Goal: Task Accomplishment & Management: Complete application form

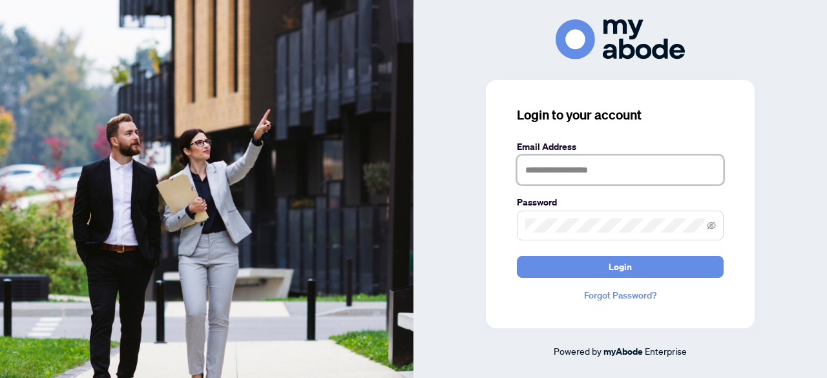
click at [543, 171] on input "text" at bounding box center [620, 170] width 207 height 30
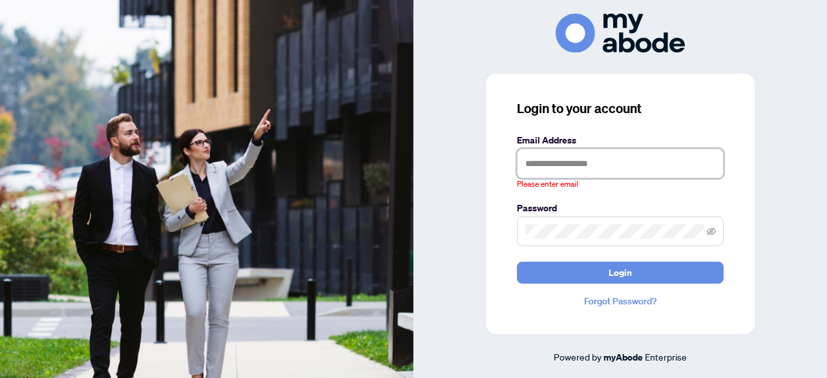
type input "**********"
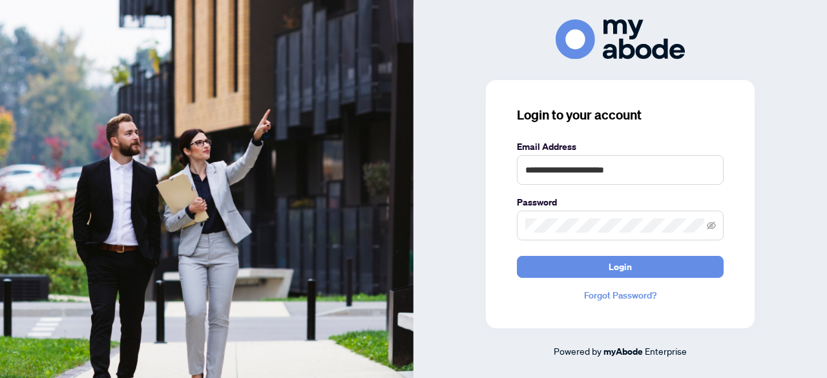
click at [381, 319] on img at bounding box center [207, 189] width 414 height 378
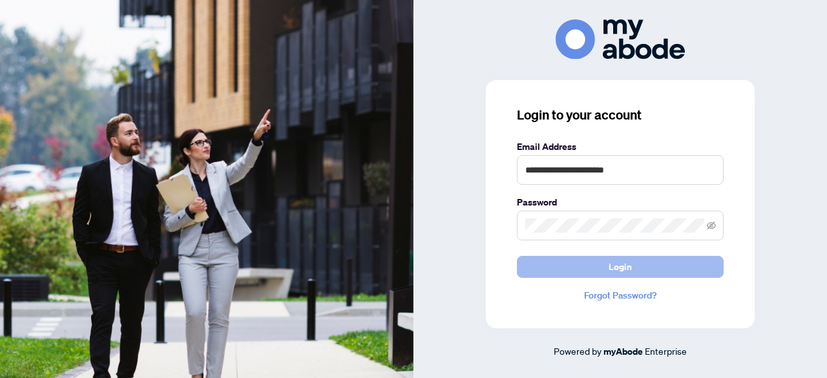
click at [621, 259] on span "Login" at bounding box center [620, 267] width 23 height 21
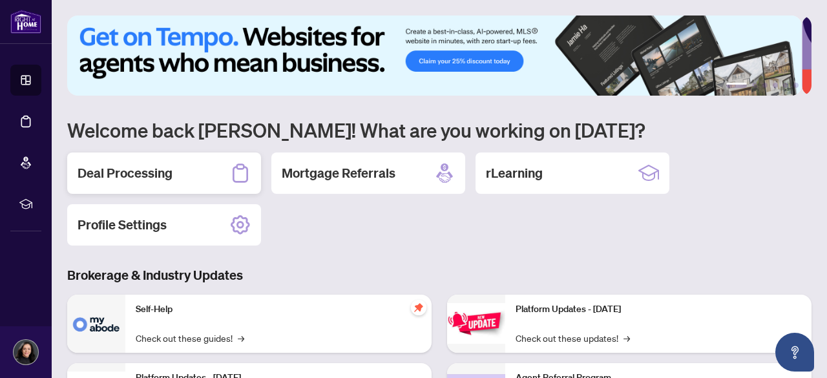
click at [118, 164] on h2 "Deal Processing" at bounding box center [125, 173] width 95 height 18
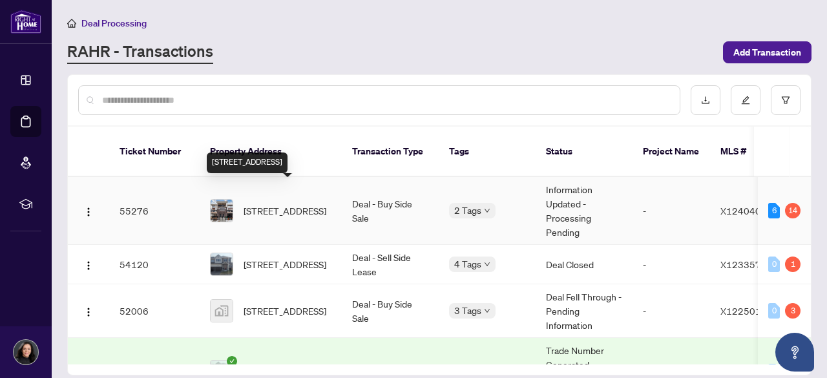
click at [252, 204] on span "[STREET_ADDRESS]" at bounding box center [285, 211] width 83 height 14
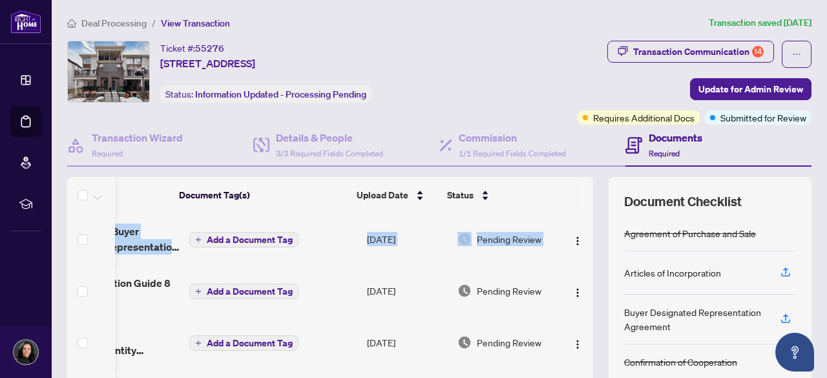
scroll to position [0, 87]
drag, startPoint x: 579, startPoint y: 222, endPoint x: 586, endPoint y: 289, distance: 66.9
click at [586, 289] on div "(14) File Name Document Tag(s) Upload Date Status (14) File Name Document Tag(s…" at bounding box center [439, 335] width 745 height 317
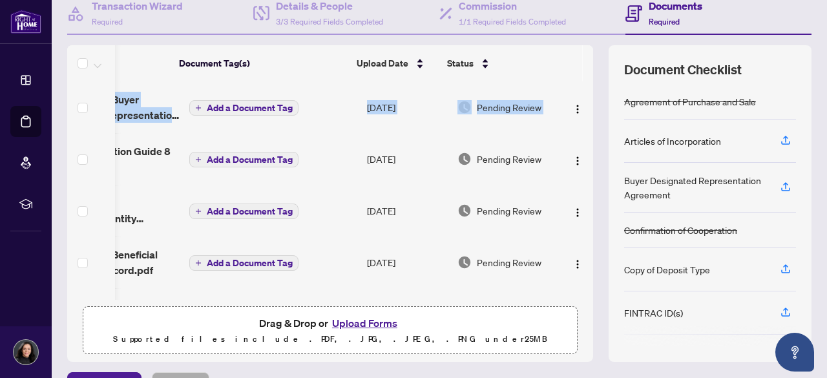
scroll to position [161, 0]
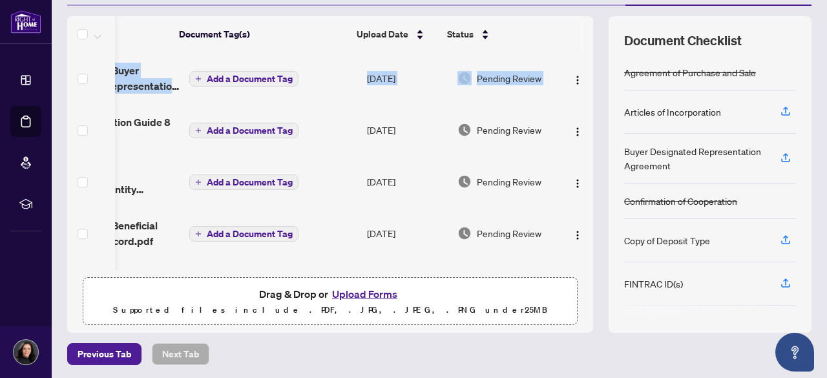
click at [354, 290] on button "Upload Forms" at bounding box center [364, 294] width 73 height 17
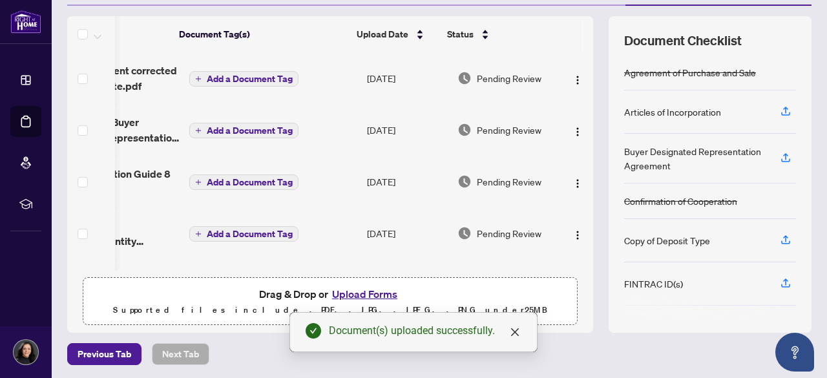
click at [586, 43] on div "(15) File Name Document Tag(s) Upload Date Status (15) File Name Document Tag(s…" at bounding box center [439, 174] width 745 height 317
drag, startPoint x: 586, startPoint y: 43, endPoint x: 586, endPoint y: 36, distance: 7.1
click at [586, 38] on div "(15) File Name Document Tag(s) Upload Date Status (15) File Name Document Tag(s…" at bounding box center [439, 174] width 745 height 317
click at [585, 33] on div "(15) File Name Document Tag(s) Upload Date Status (15) File Name Document Tag(s…" at bounding box center [439, 174] width 745 height 317
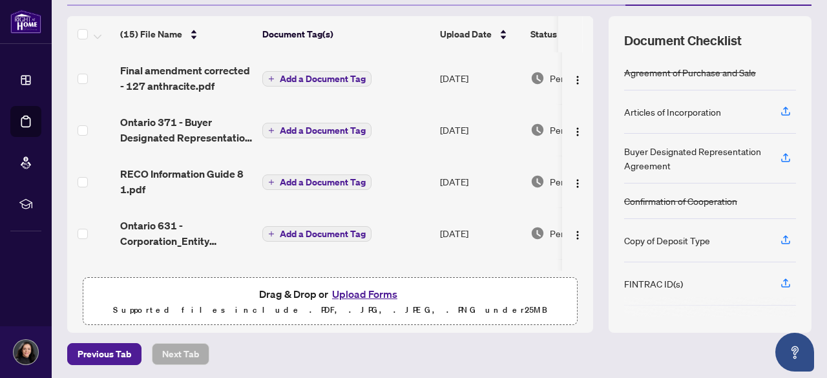
click at [579, 55] on td at bounding box center [577, 78] width 31 height 52
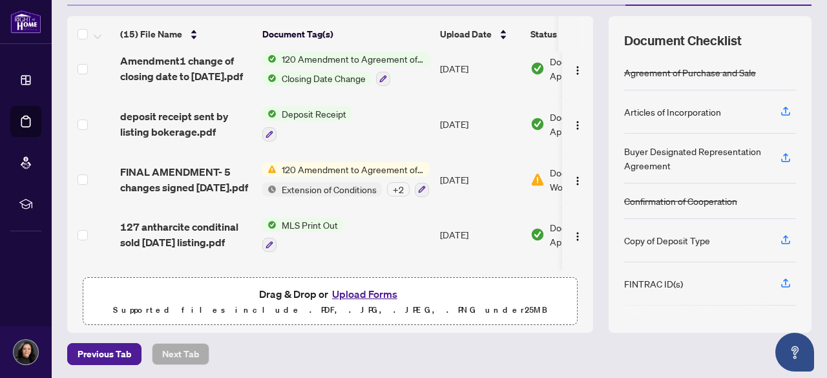
scroll to position [502, 0]
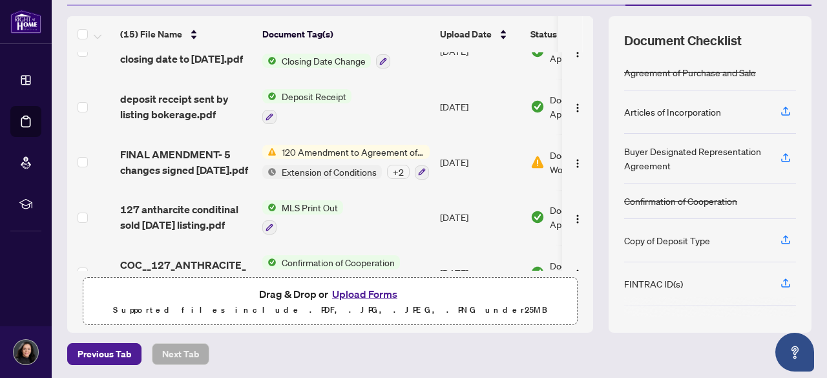
click at [578, 198] on td at bounding box center [577, 218] width 31 height 56
drag, startPoint x: 578, startPoint y: 198, endPoint x: 577, endPoint y: 227, distance: 29.1
click at [577, 227] on td at bounding box center [577, 218] width 31 height 56
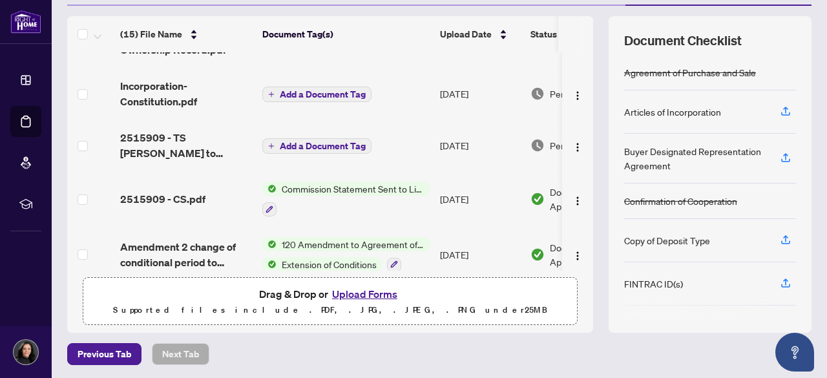
scroll to position [0, 0]
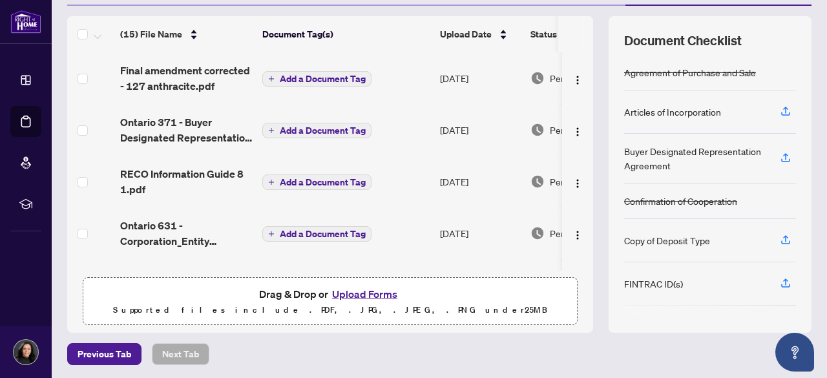
click at [583, 36] on th at bounding box center [588, 34] width 10 height 36
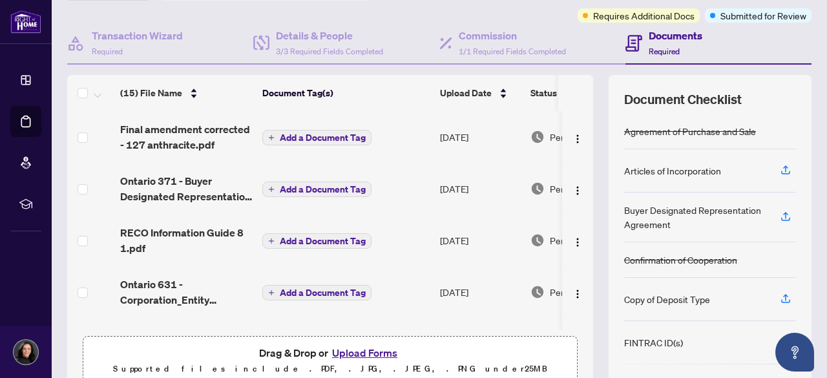
scroll to position [161, 0]
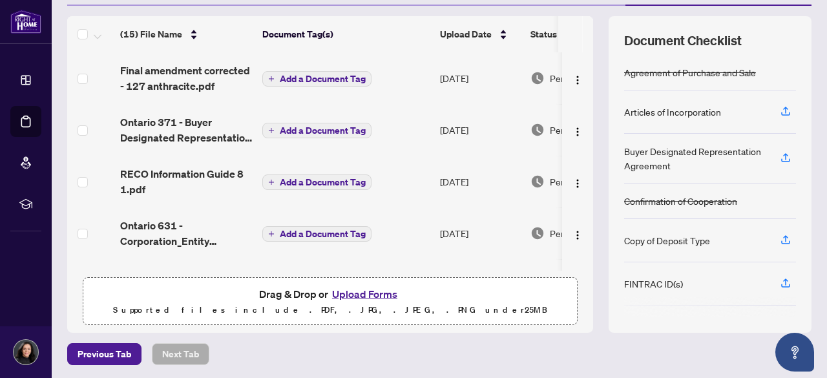
click at [348, 289] on button "Upload Forms" at bounding box center [364, 294] width 73 height 17
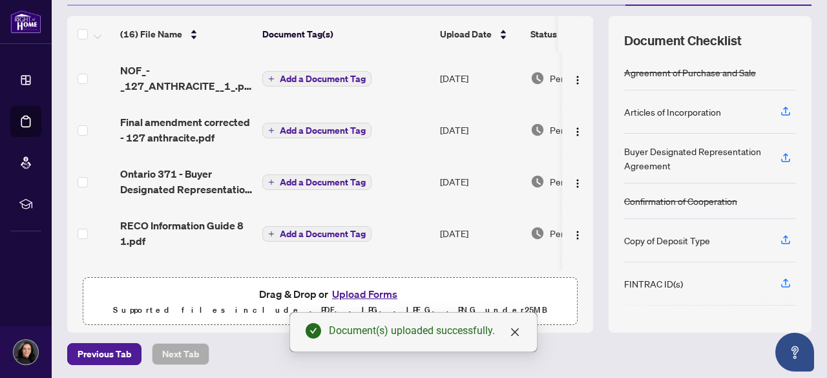
scroll to position [114, 0]
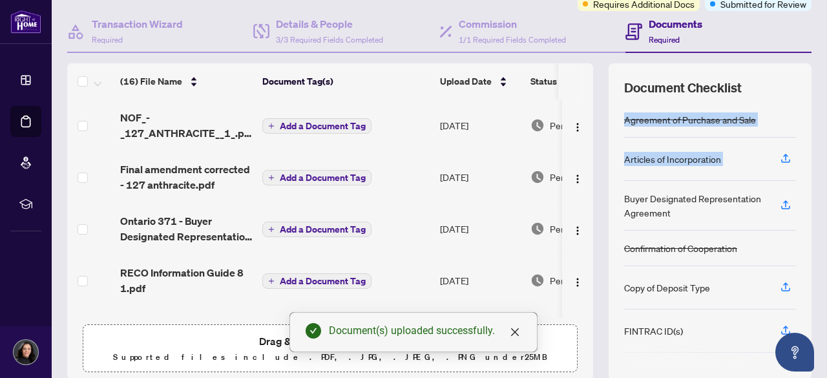
drag, startPoint x: 813, startPoint y: 131, endPoint x: 810, endPoint y: 71, distance: 60.2
click at [810, 69] on main "Deal Processing / View Transaction Transaction saved a few seconds ago Ticket #…" at bounding box center [440, 189] width 776 height 378
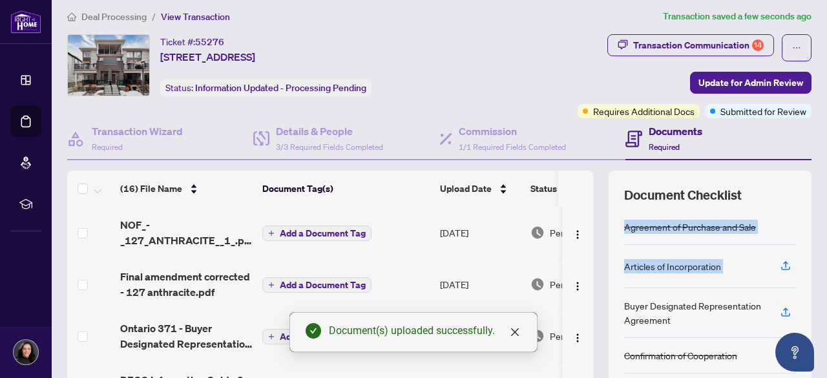
scroll to position [0, 0]
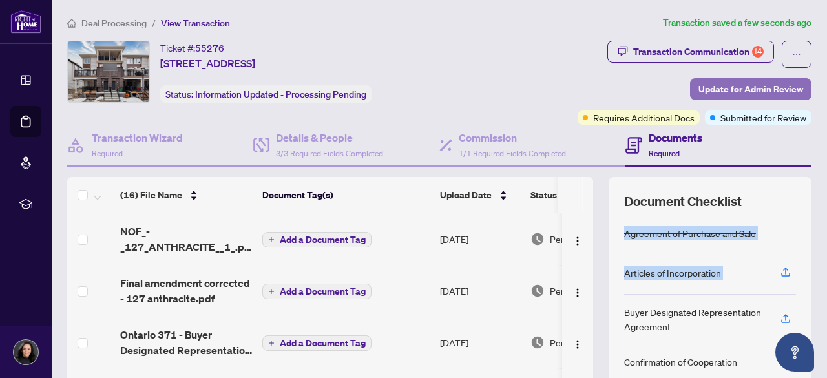
click at [730, 85] on span "Update for Admin Review" at bounding box center [751, 89] width 105 height 21
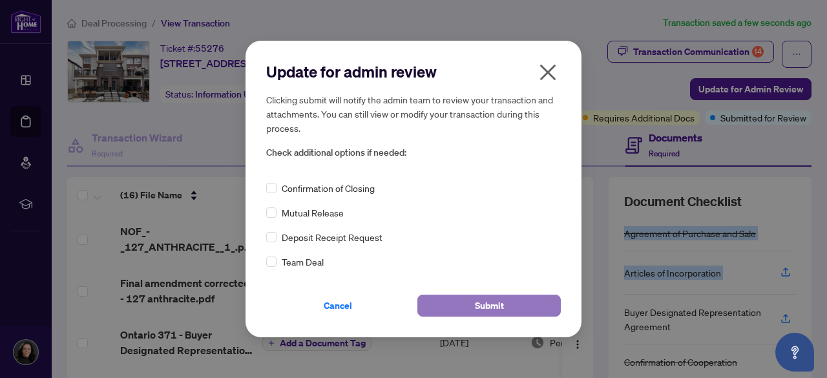
click at [452, 306] on button "Submit" at bounding box center [489, 306] width 143 height 22
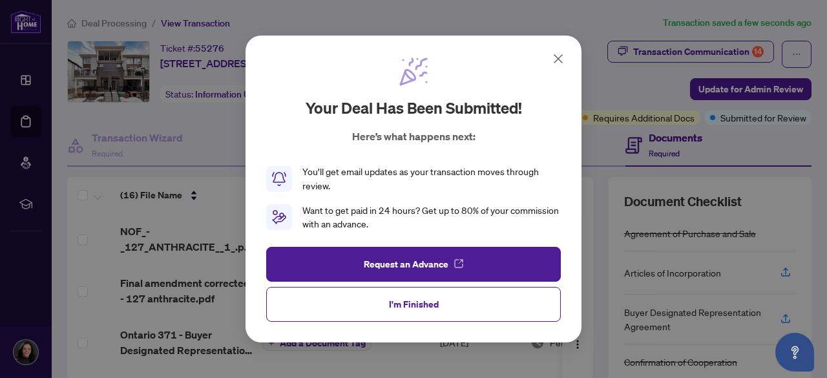
click at [560, 59] on icon at bounding box center [559, 59] width 16 height 16
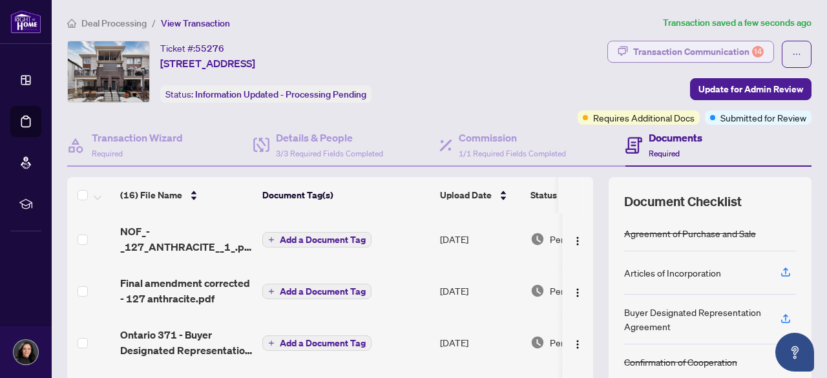
click at [674, 48] on div "Transaction Communication 14" at bounding box center [698, 51] width 131 height 21
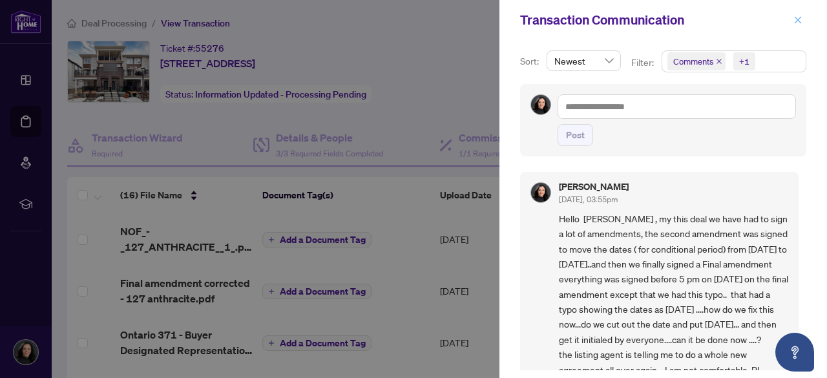
click at [795, 17] on icon "close" at bounding box center [798, 20] width 9 height 9
